Goal: Browse casually: Explore the website without a specific task or goal

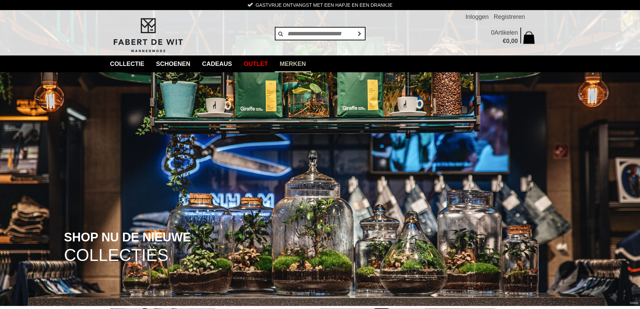
click at [302, 64] on link "Merken" at bounding box center [293, 63] width 36 height 17
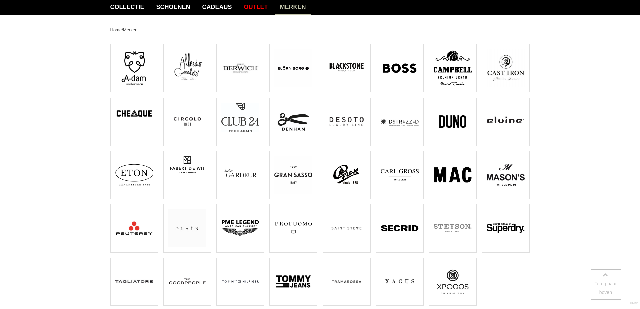
scroll to position [67, 0]
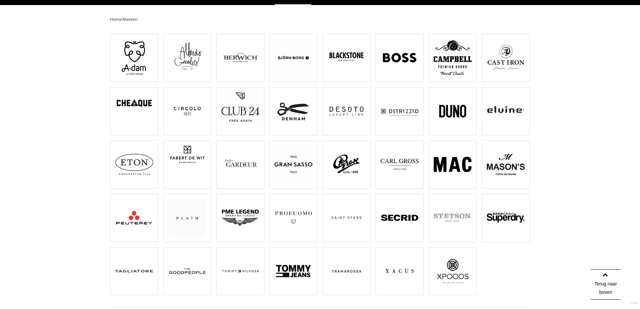
click at [448, 274] on img at bounding box center [452, 271] width 38 height 38
click at [188, 52] on img at bounding box center [187, 56] width 38 height 34
click at [348, 162] on img at bounding box center [346, 164] width 38 height 38
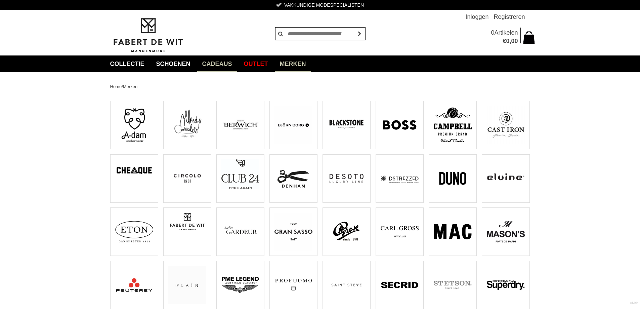
click at [216, 63] on link "Cadeaus" at bounding box center [217, 63] width 40 height 17
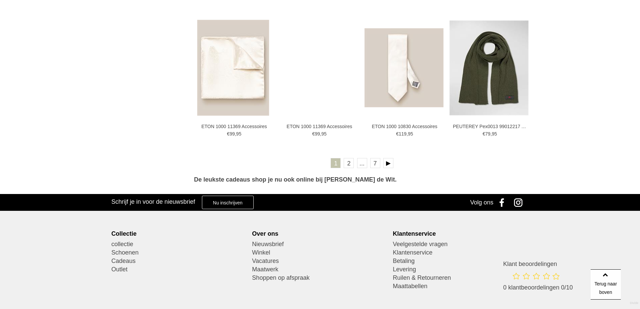
scroll to position [1209, 0]
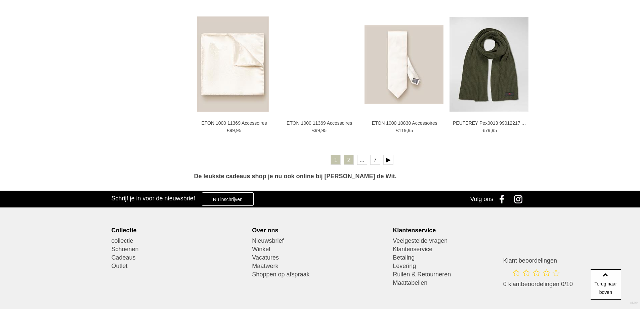
click at [349, 161] on link "2" at bounding box center [348, 159] width 10 height 10
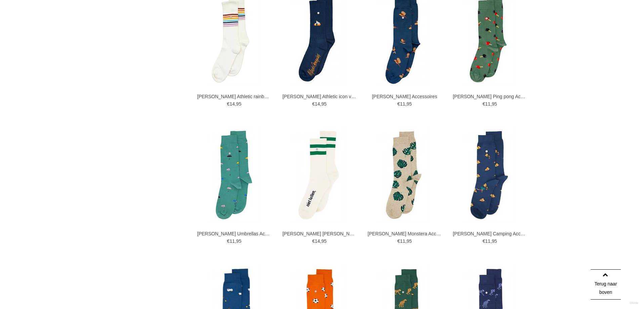
scroll to position [974, 0]
